Goal: Manage account settings

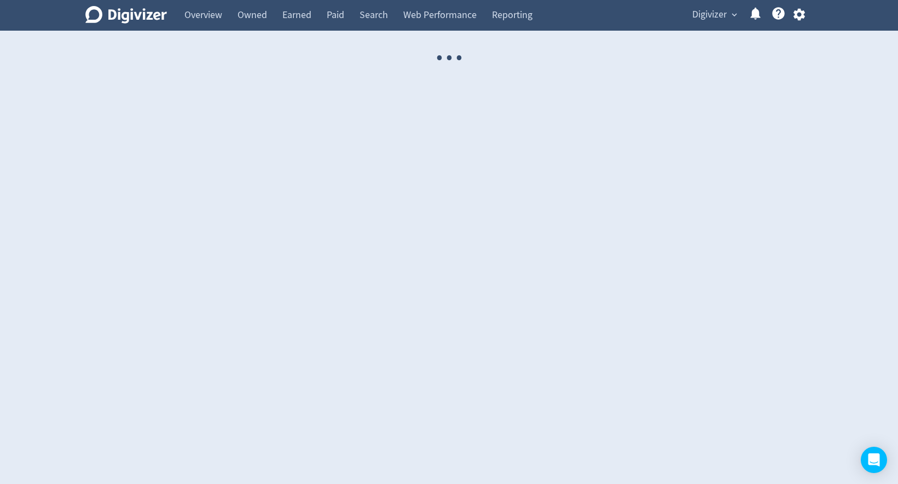
select select "USER"
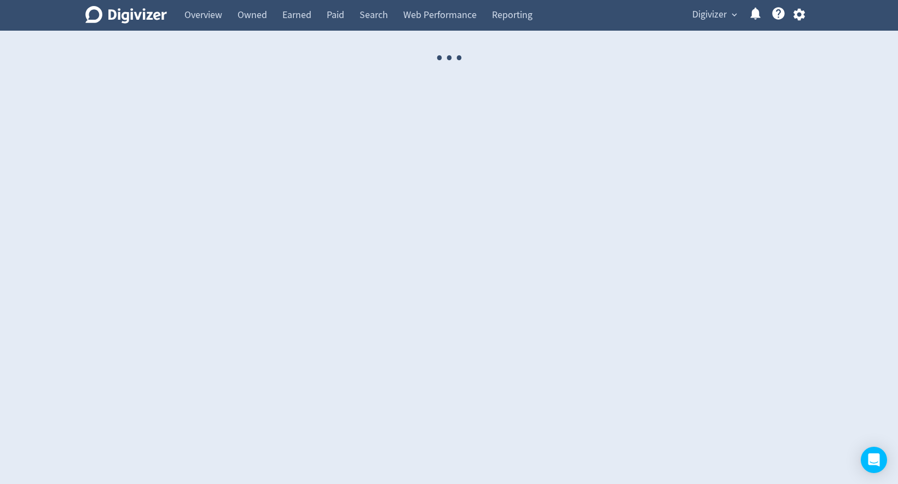
select select "USER"
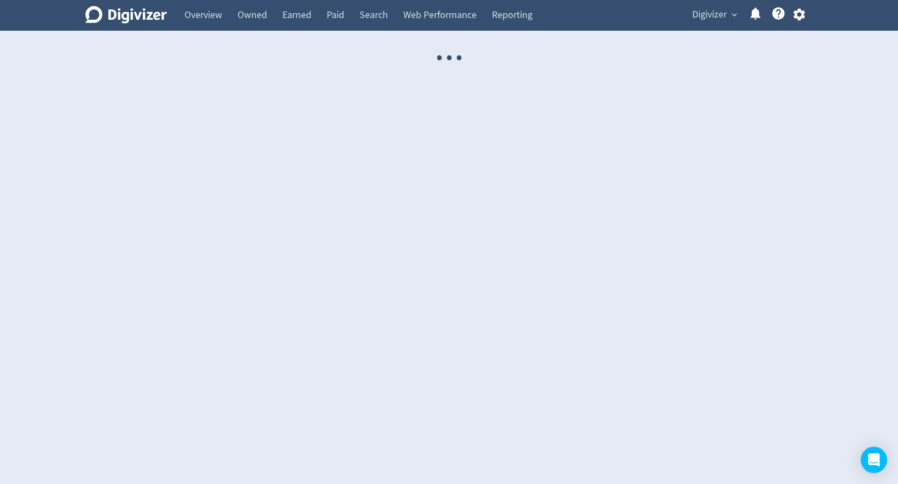
select select "USER"
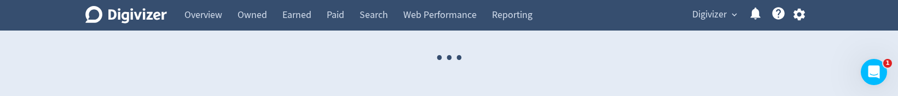
select select "USER"
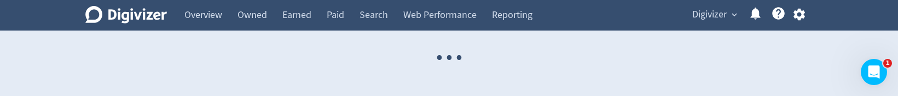
select select "USER"
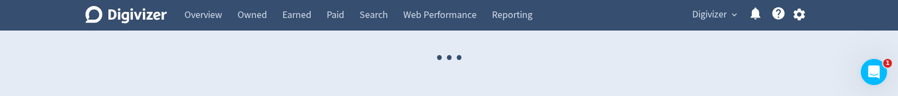
select select "USER"
